Goal: Find specific page/section

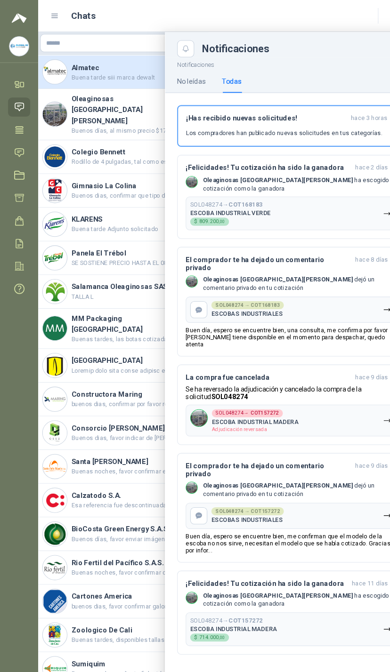
click at [25, 118] on link "Tareas" at bounding box center [18, 121] width 21 height 17
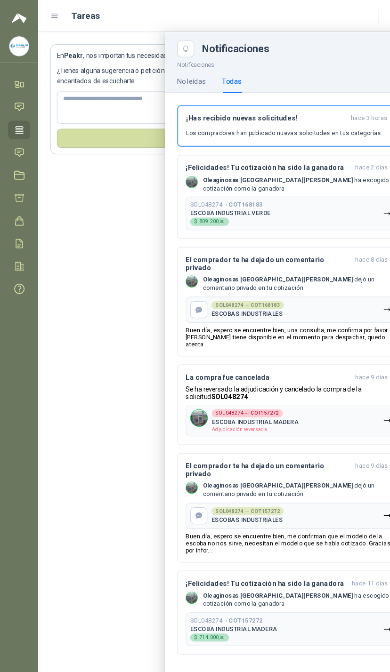
click at [25, 97] on link "Chat" at bounding box center [18, 99] width 21 height 17
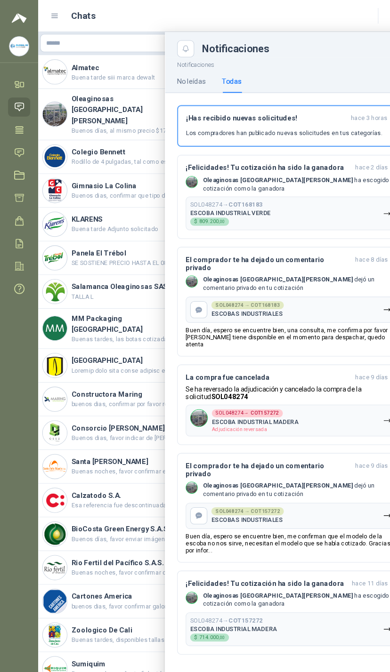
click at [27, 135] on link "Solicitudes" at bounding box center [18, 142] width 21 height 17
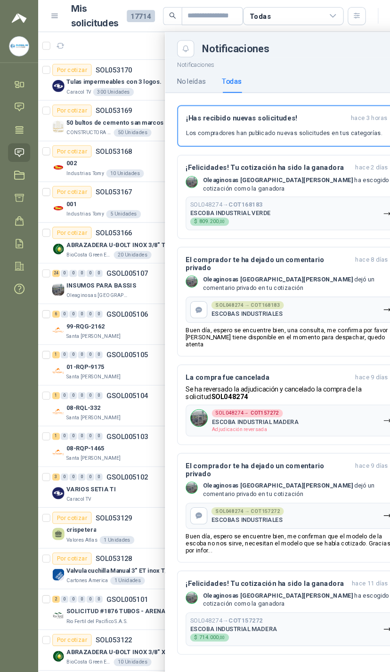
click at [121, 39] on div at bounding box center [213, 351] width 354 height 642
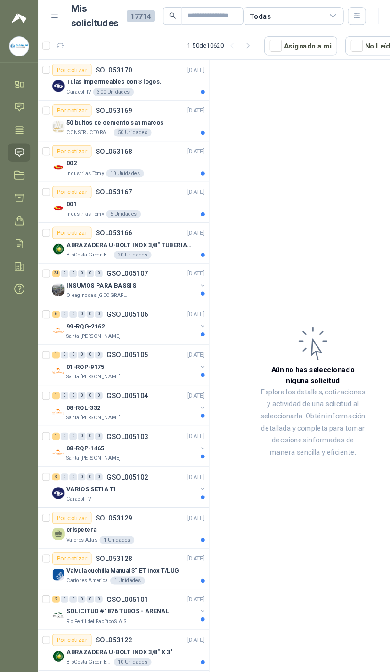
click at [321, 5] on article "Mis solicitudes 17714 Todas" at bounding box center [205, 14] width 276 height 27
click at [311, 15] on icon at bounding box center [311, 15] width 8 height 8
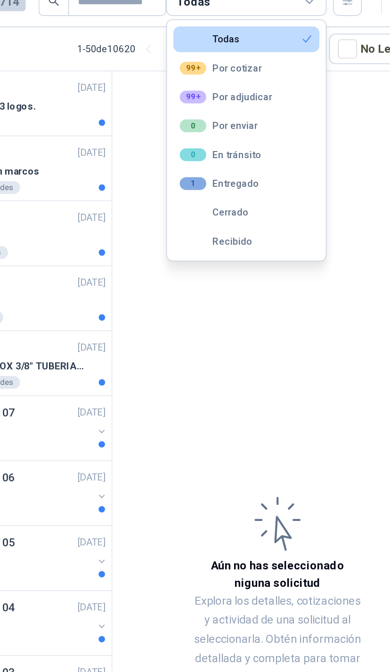
click at [231, 64] on button "99+ Por adjudicar" at bounding box center [274, 71] width 86 height 15
